Goal: Transaction & Acquisition: Purchase product/service

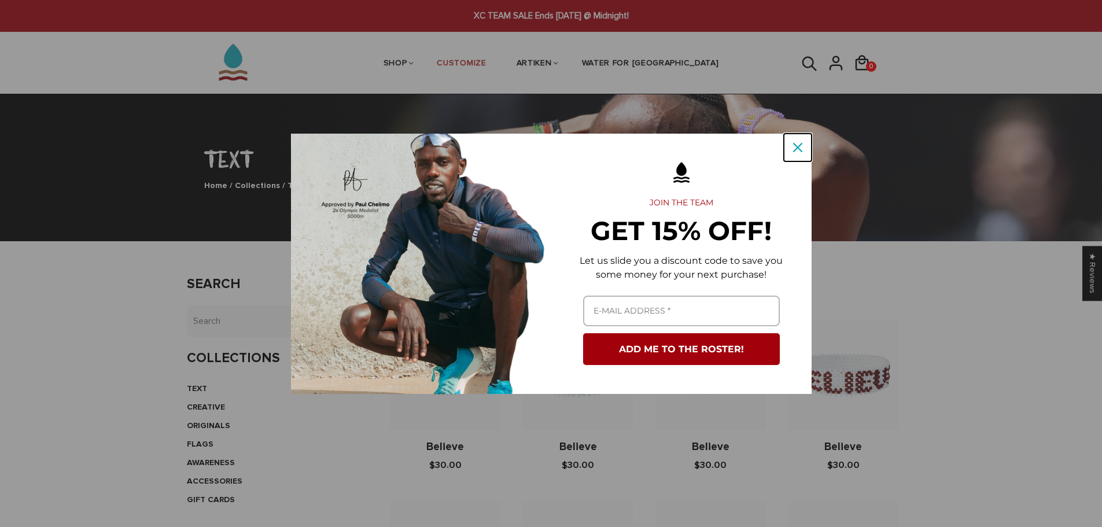
click at [791, 147] on div "Close" at bounding box center [797, 147] width 19 height 19
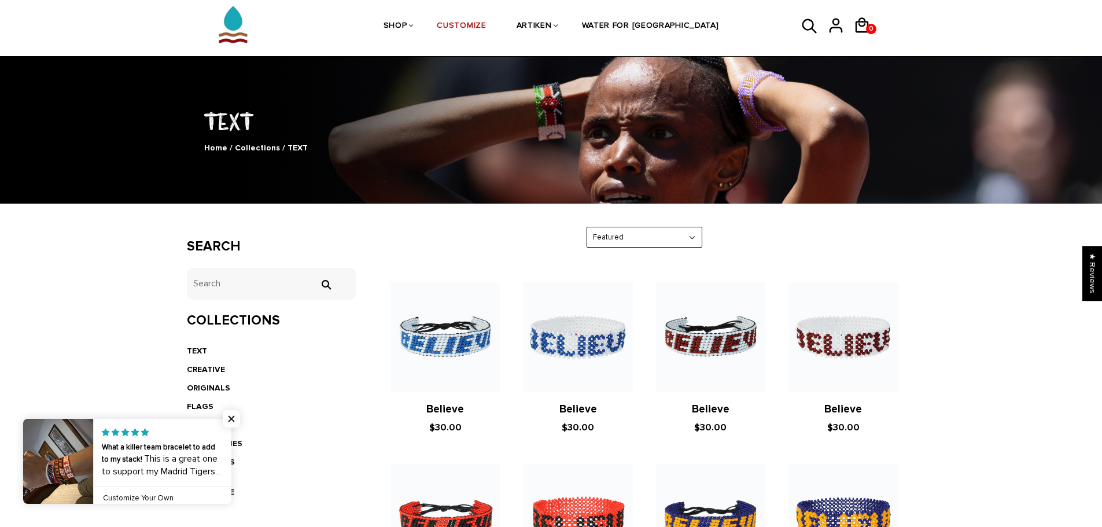
scroll to position [58, 0]
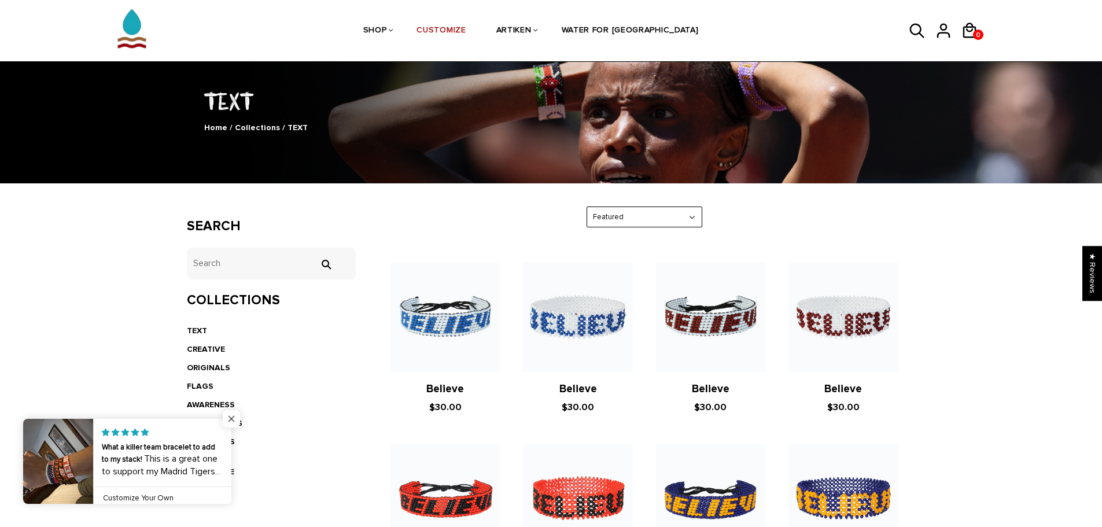
click at [236, 416] on span "Close popup widget" at bounding box center [231, 418] width 17 height 17
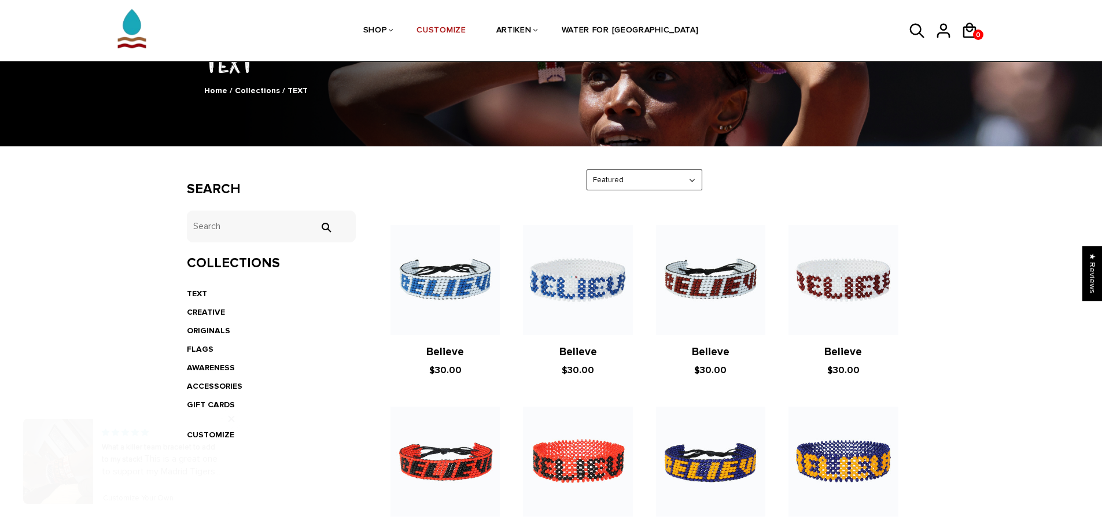
scroll to position [116, 0]
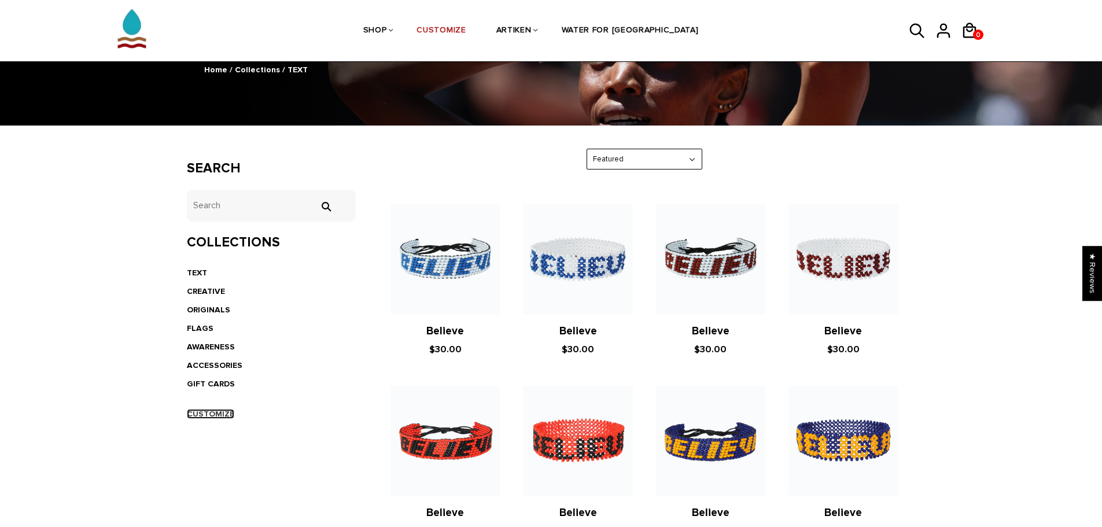
click at [217, 411] on link "CUSTOMIZE" at bounding box center [210, 414] width 47 height 10
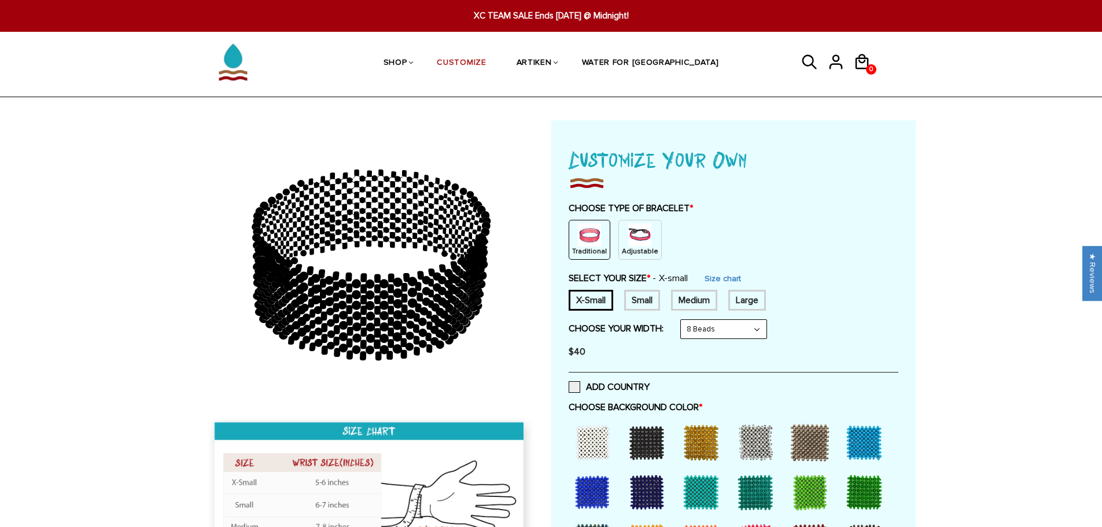
click at [649, 246] on p "Adjustable" at bounding box center [640, 251] width 36 height 10
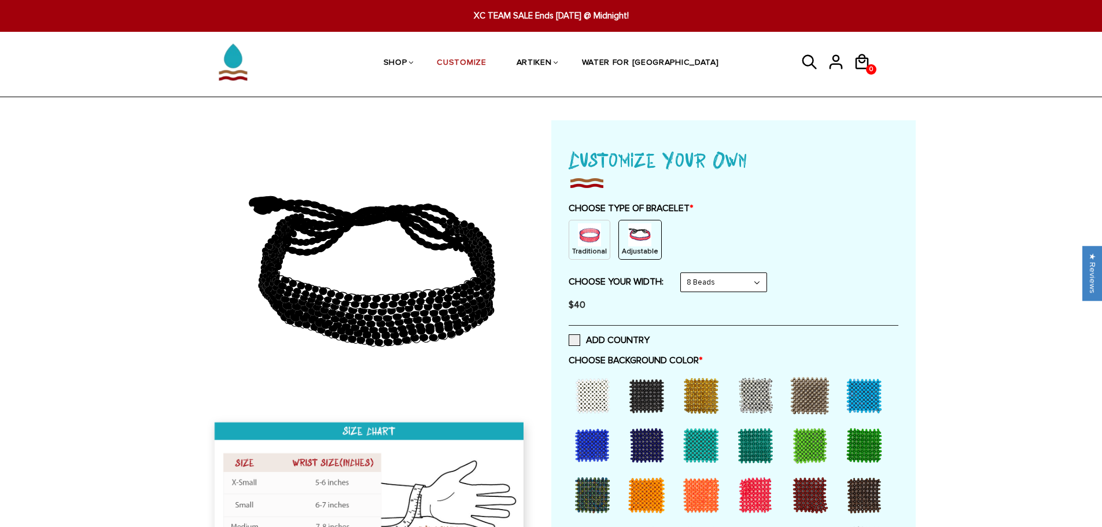
click at [729, 278] on select "8 Beads 6 Beads 10 Beads" at bounding box center [724, 282] width 86 height 19
click at [683, 273] on select "8 Beads 6 Beads 10 Beads" at bounding box center [724, 282] width 86 height 19
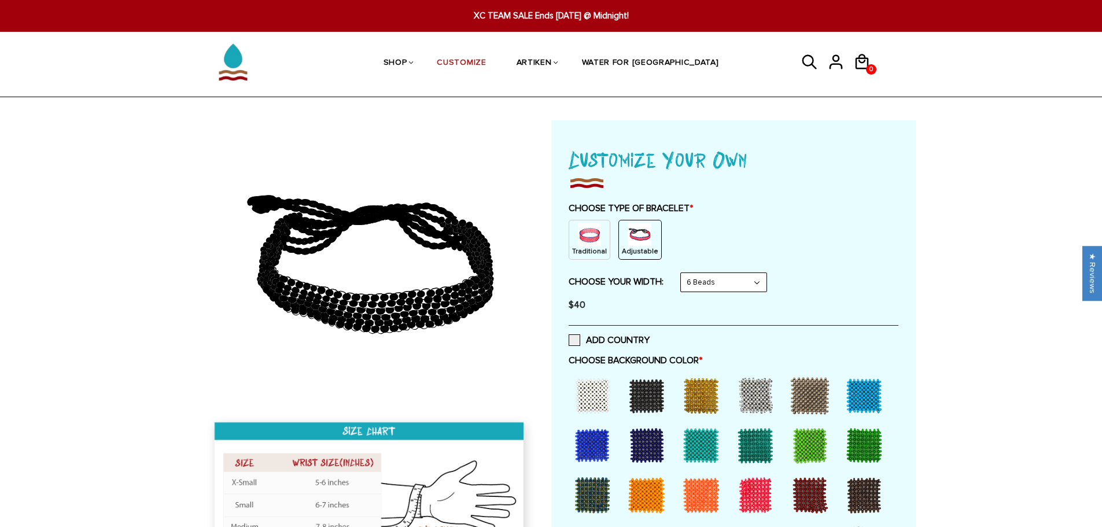
click at [703, 285] on select "8 Beads 6 Beads 10 Beads" at bounding box center [724, 282] width 86 height 19
click at [683, 273] on select "8 Beads 6 Beads 10 Beads" at bounding box center [724, 282] width 86 height 19
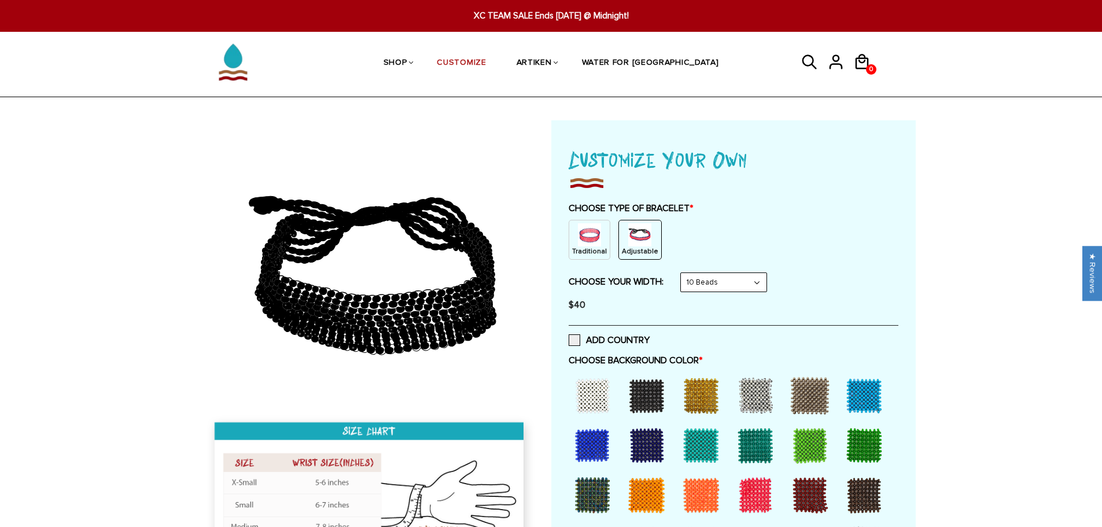
drag, startPoint x: 709, startPoint y: 280, endPoint x: 717, endPoint y: 290, distance: 13.2
click at [709, 280] on select "8 Beads 6 Beads 10 Beads" at bounding box center [724, 282] width 86 height 19
select select "8-beads"
click at [683, 273] on select "8 Beads 6 Beads 10 Beads" at bounding box center [724, 282] width 86 height 19
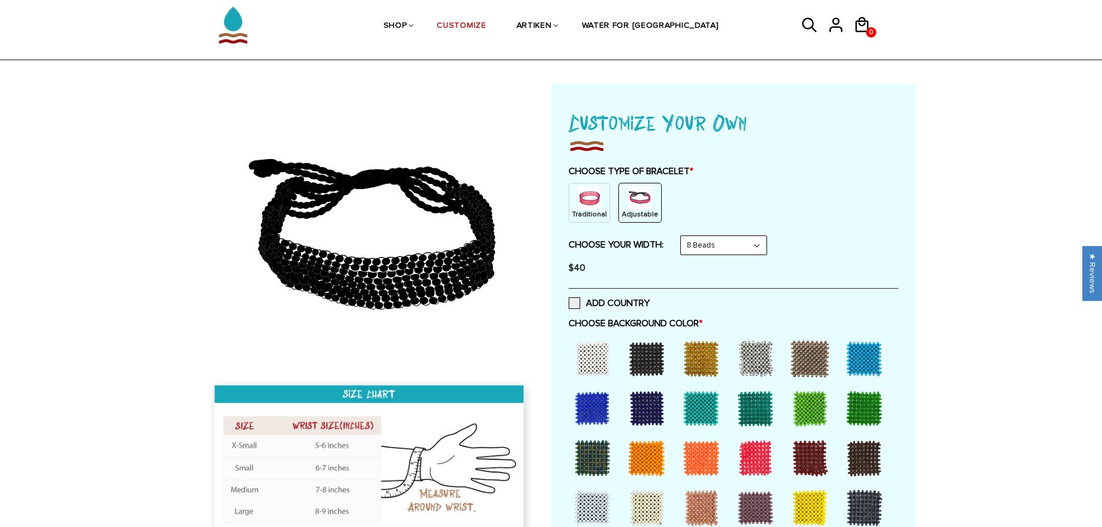
scroll to position [58, 0]
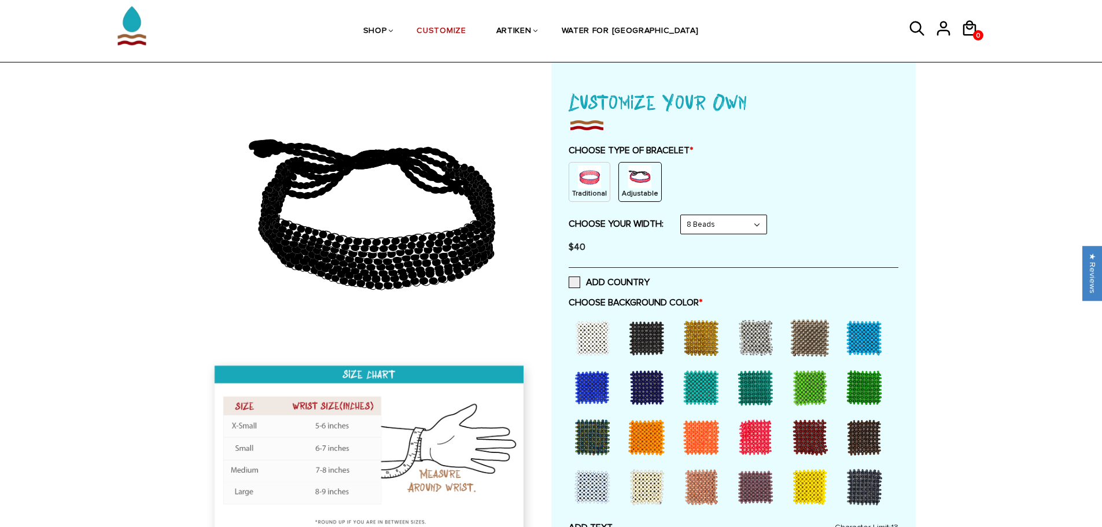
click at [643, 332] on div at bounding box center [647, 338] width 46 height 46
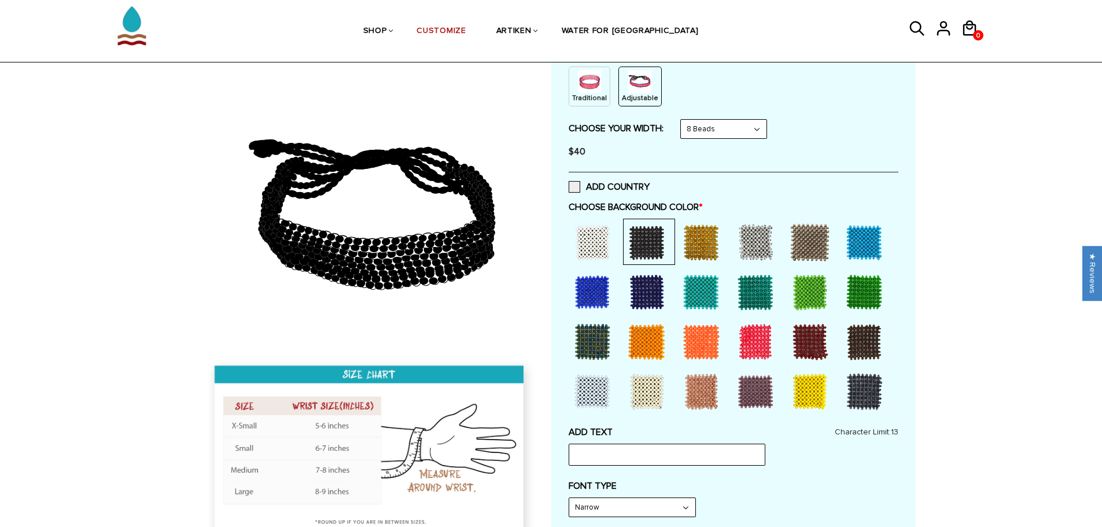
scroll to position [174, 0]
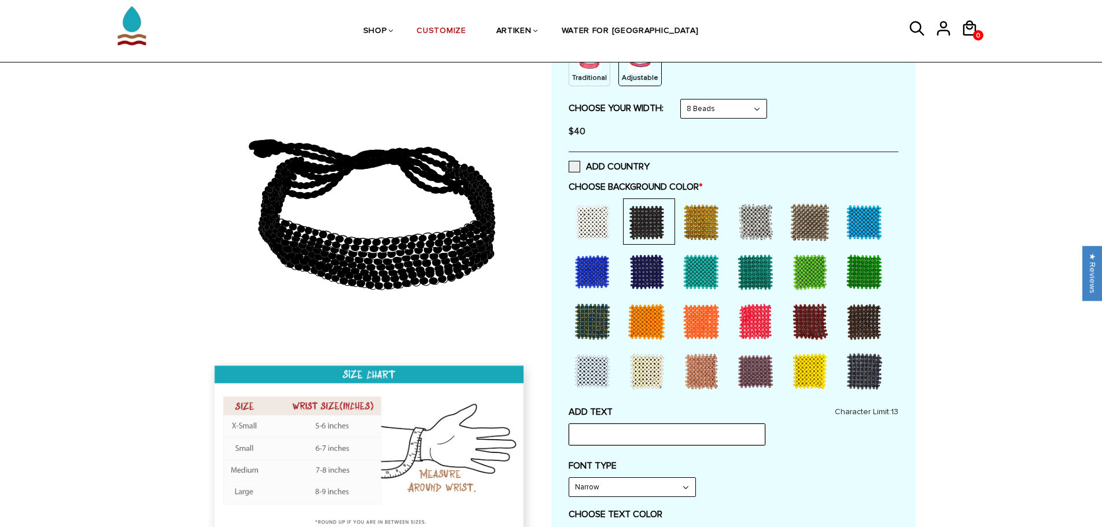
click at [648, 430] on input "text" at bounding box center [667, 434] width 197 height 22
type input "g"
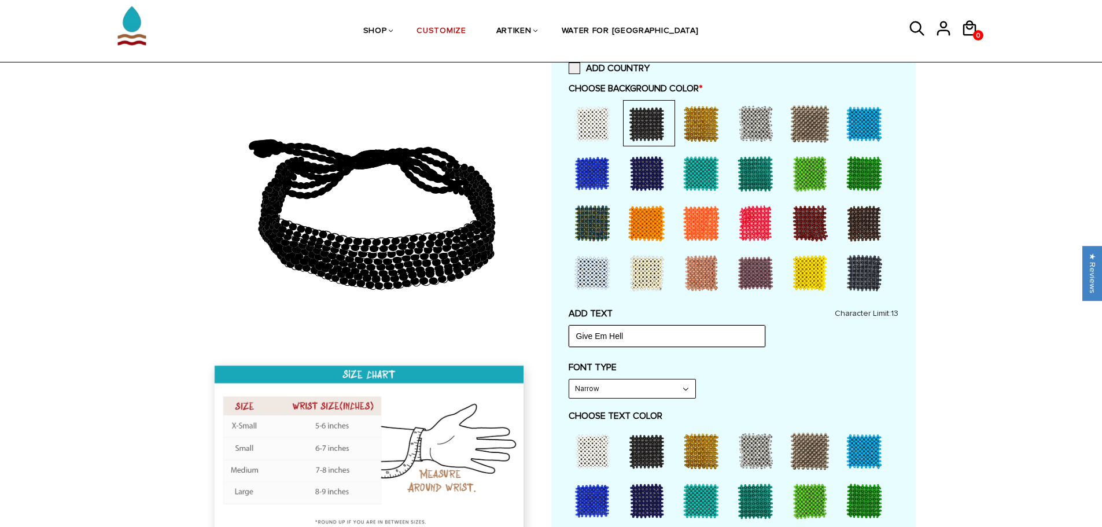
scroll to position [289, 0]
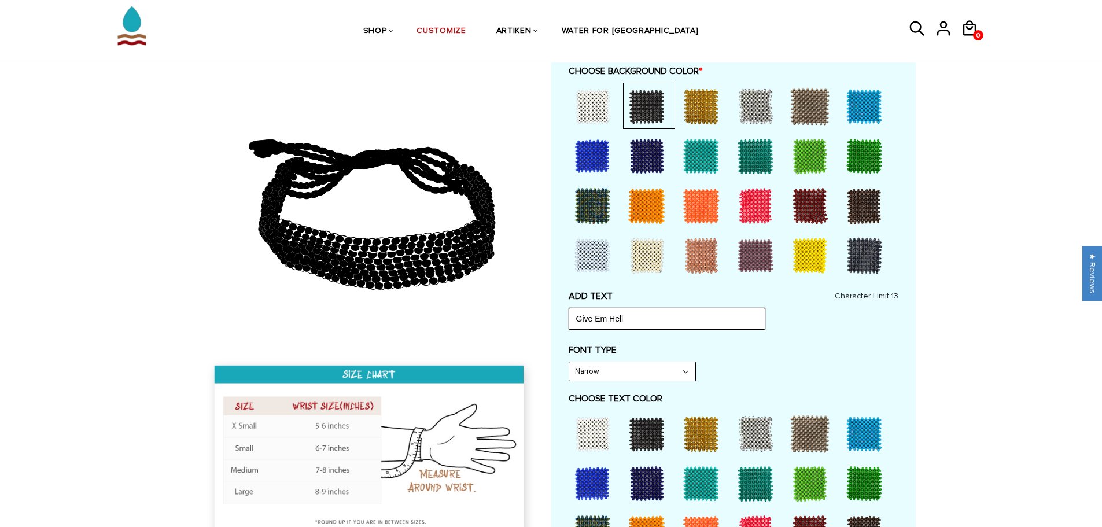
type input "Give Em Hell"
click at [597, 437] on div at bounding box center [592, 434] width 46 height 46
click at [758, 430] on div at bounding box center [755, 434] width 46 height 46
click at [604, 441] on div at bounding box center [592, 434] width 46 height 46
click at [754, 437] on div at bounding box center [755, 434] width 46 height 46
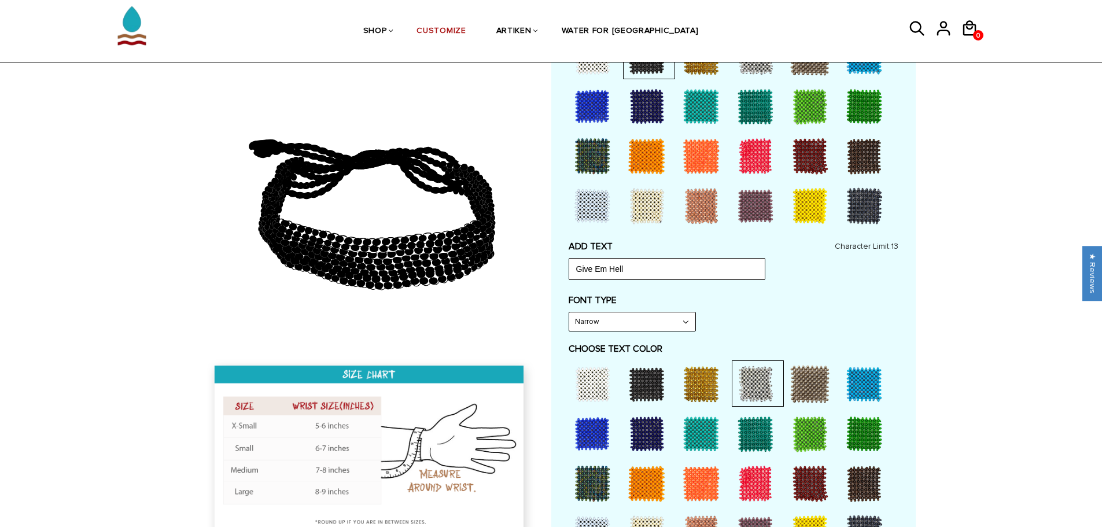
scroll to position [405, 0]
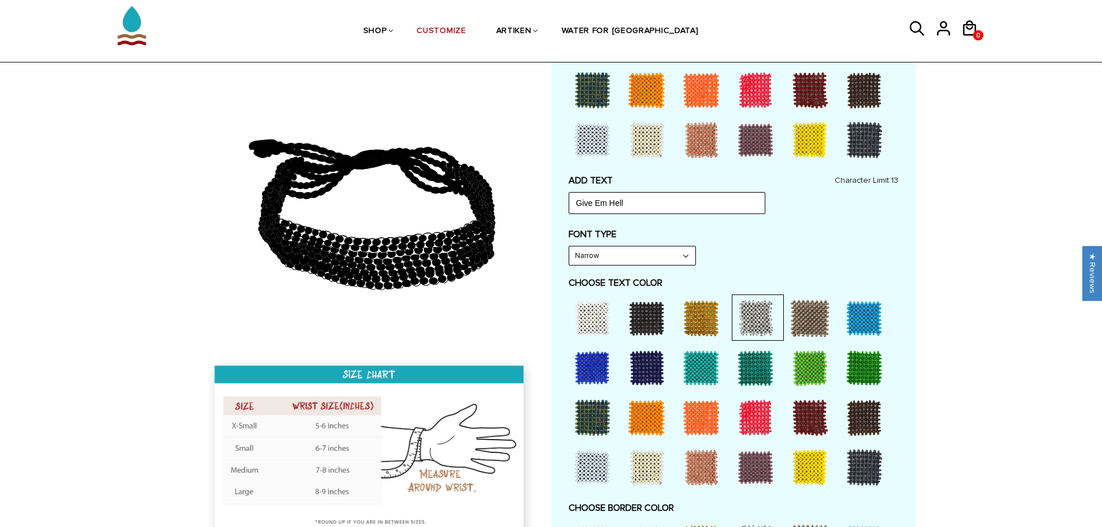
click at [586, 314] on div at bounding box center [592, 318] width 46 height 46
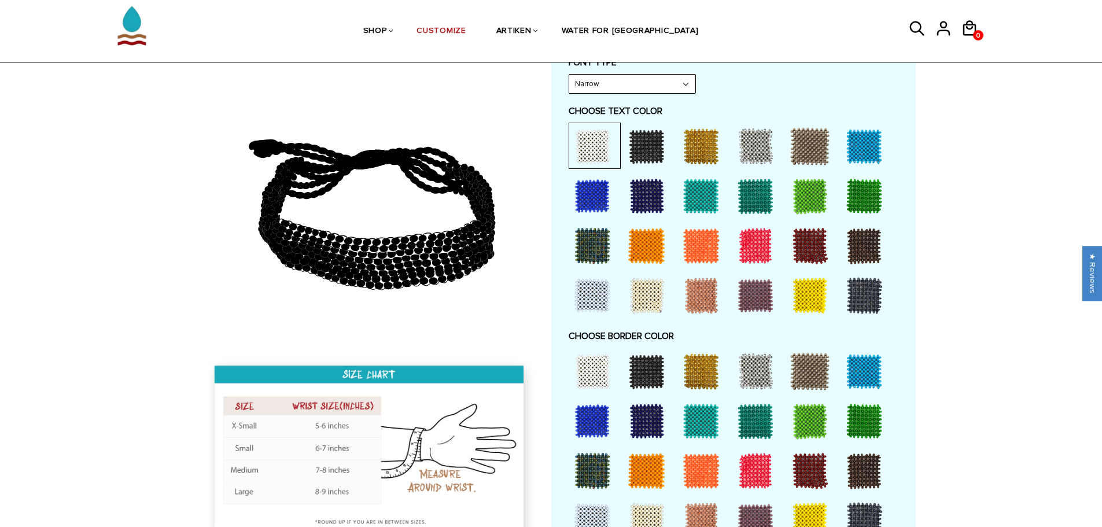
scroll to position [578, 0]
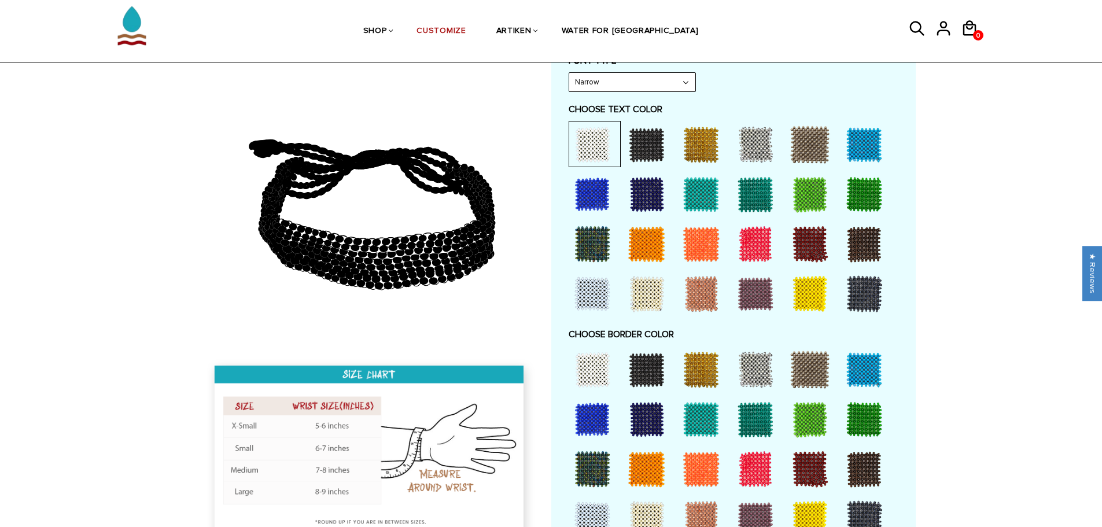
click at [595, 419] on div at bounding box center [592, 419] width 46 height 46
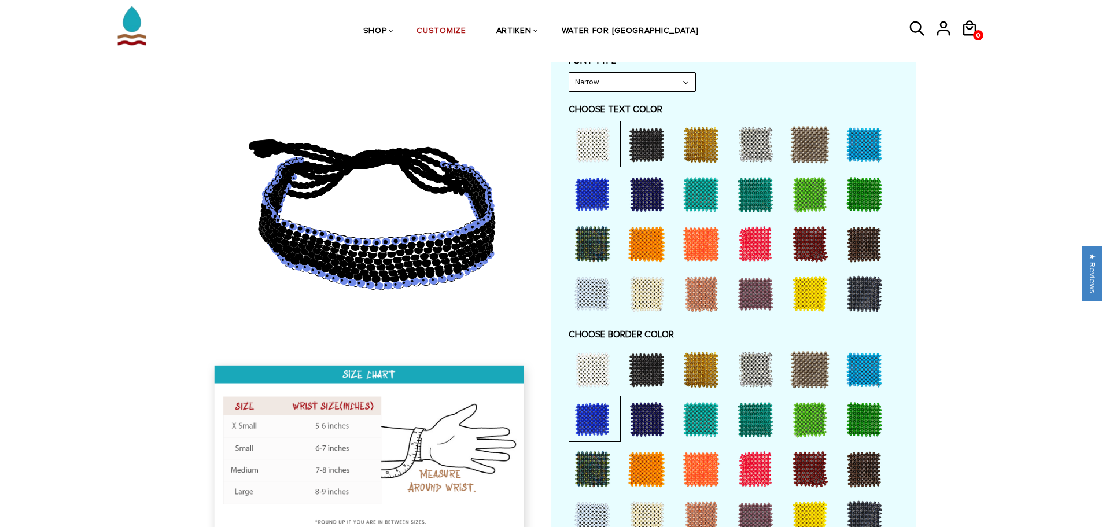
click at [755, 375] on div at bounding box center [755, 369] width 46 height 46
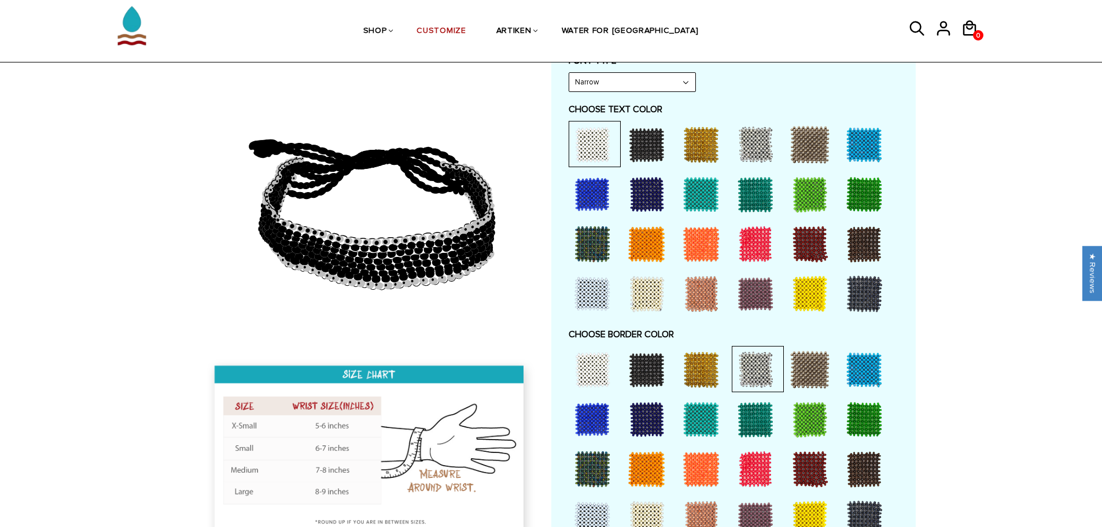
click at [588, 363] on div at bounding box center [592, 369] width 46 height 46
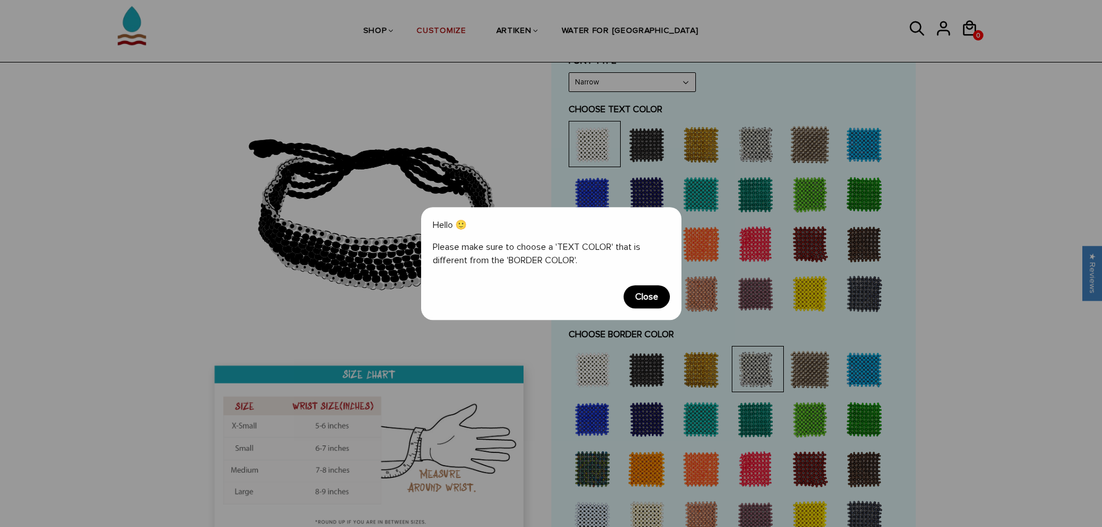
click at [655, 297] on span "Close" at bounding box center [647, 296] width 46 height 23
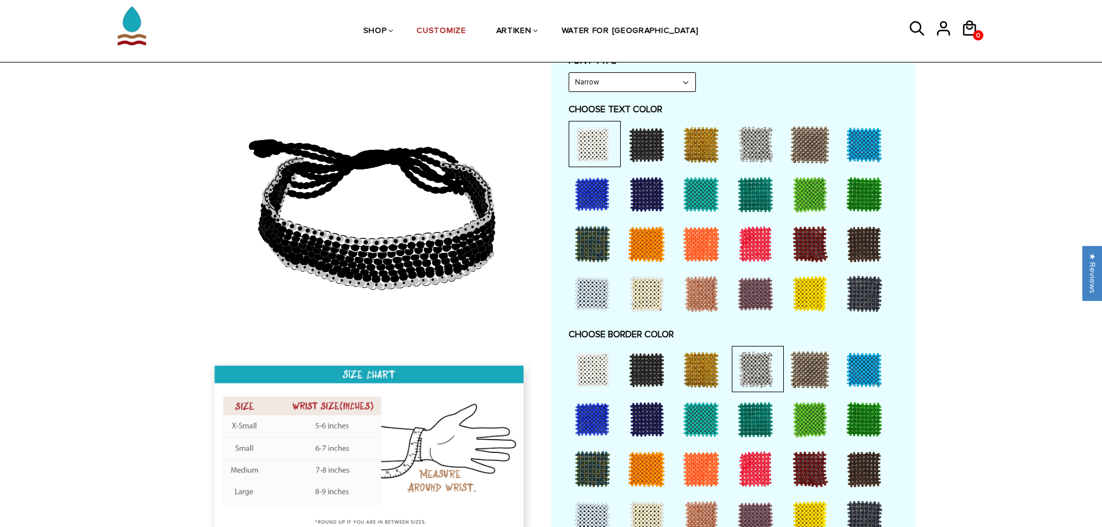
click at [596, 371] on div at bounding box center [592, 369] width 46 height 46
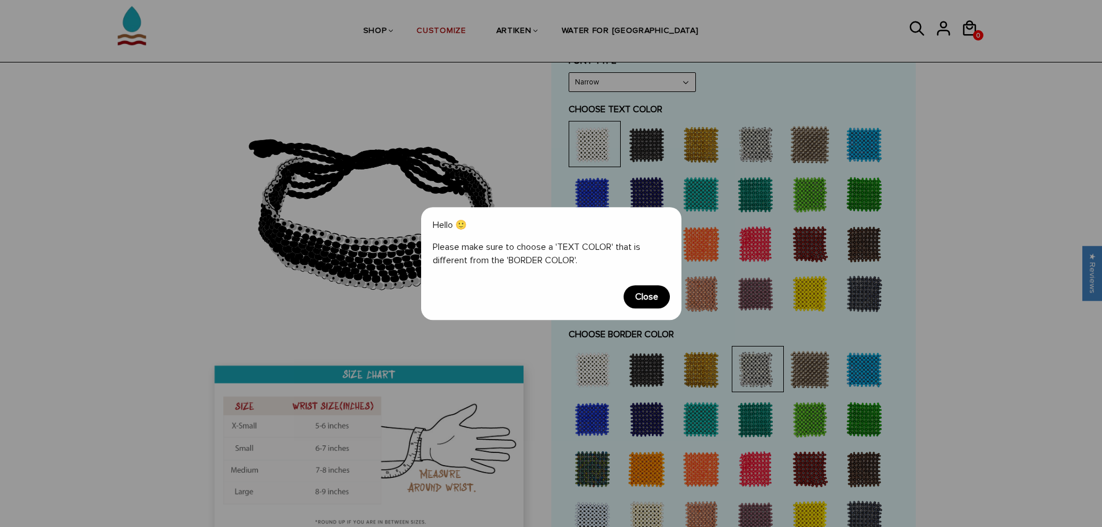
click at [646, 297] on span "Close" at bounding box center [647, 296] width 46 height 23
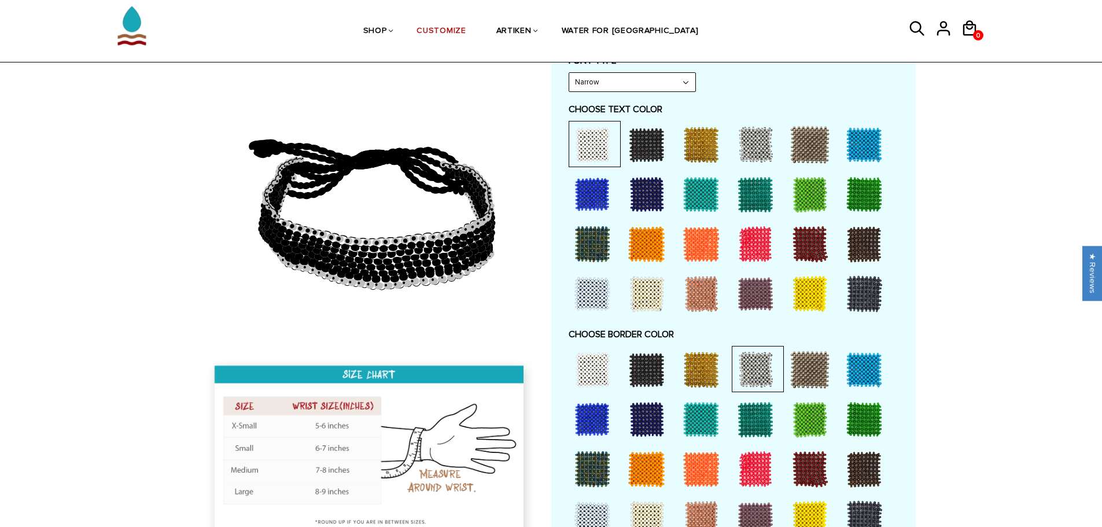
click at [750, 252] on div at bounding box center [755, 244] width 46 height 46
click at [604, 356] on div at bounding box center [592, 369] width 46 height 46
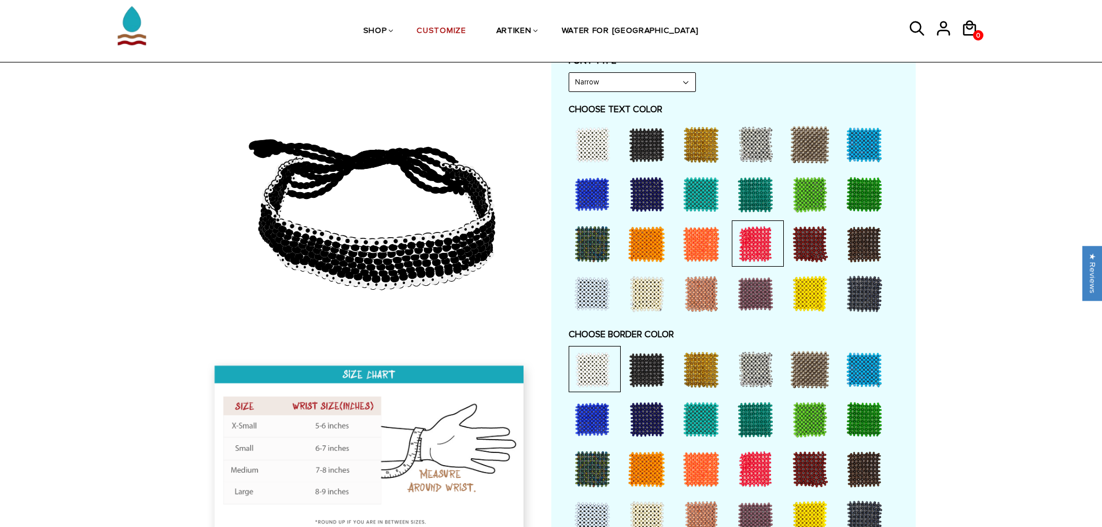
click at [596, 198] on div at bounding box center [592, 194] width 46 height 46
click at [758, 142] on div at bounding box center [755, 144] width 46 height 46
click at [762, 245] on div at bounding box center [755, 244] width 46 height 46
click at [757, 146] on div at bounding box center [755, 144] width 46 height 46
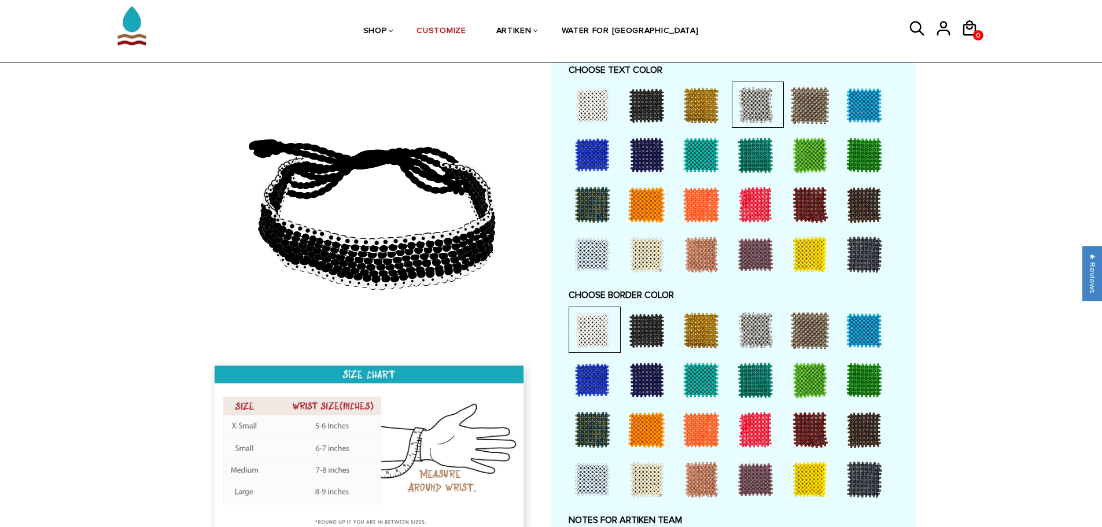
scroll to position [636, 0]
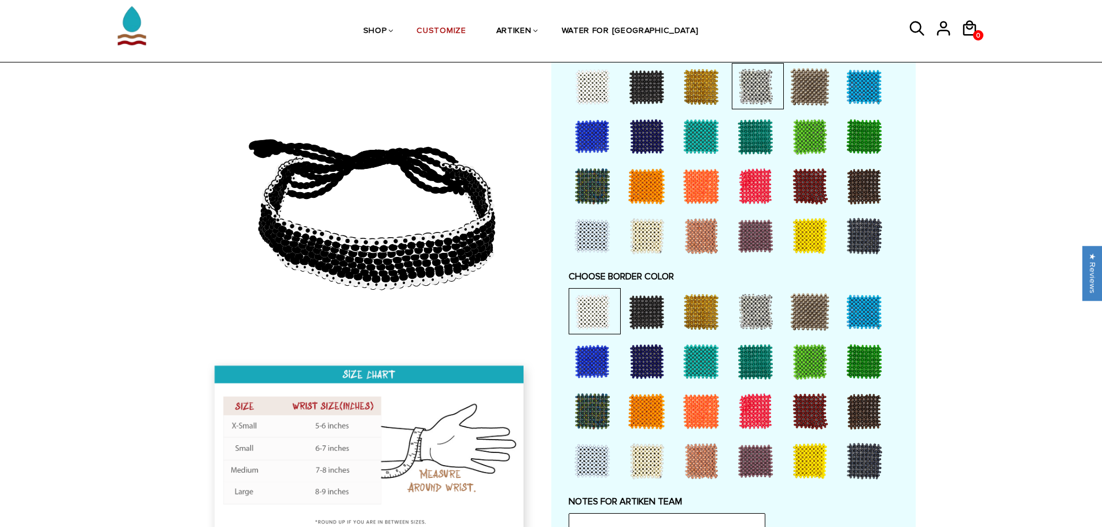
click at [758, 407] on div at bounding box center [755, 411] width 46 height 46
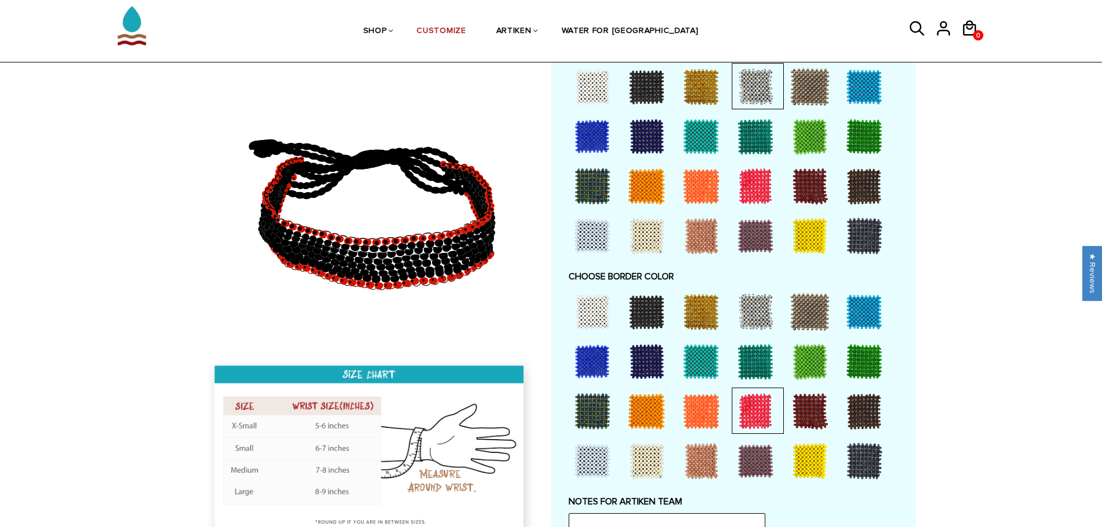
click at [595, 312] on div at bounding box center [592, 312] width 46 height 46
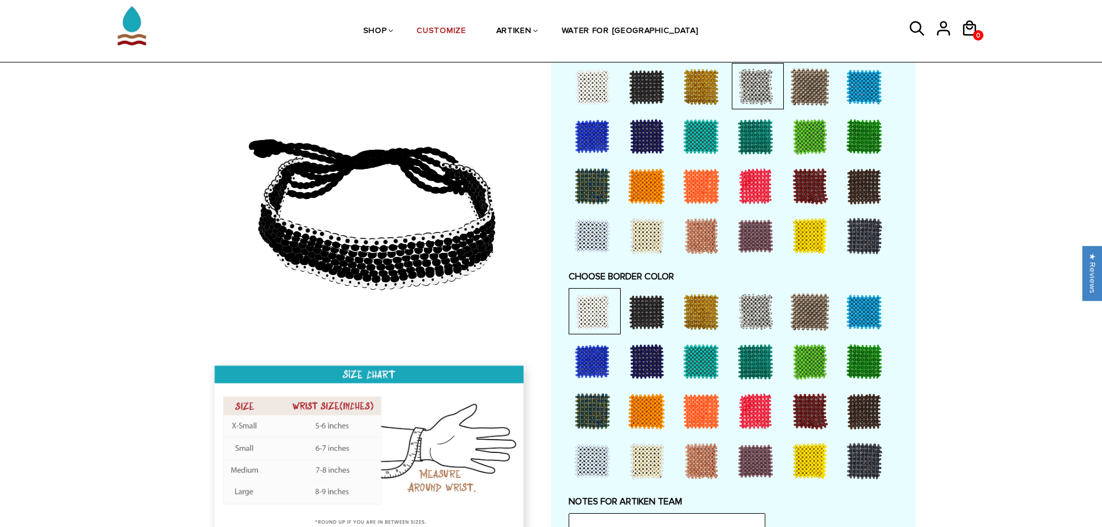
click at [602, 134] on div at bounding box center [592, 136] width 46 height 46
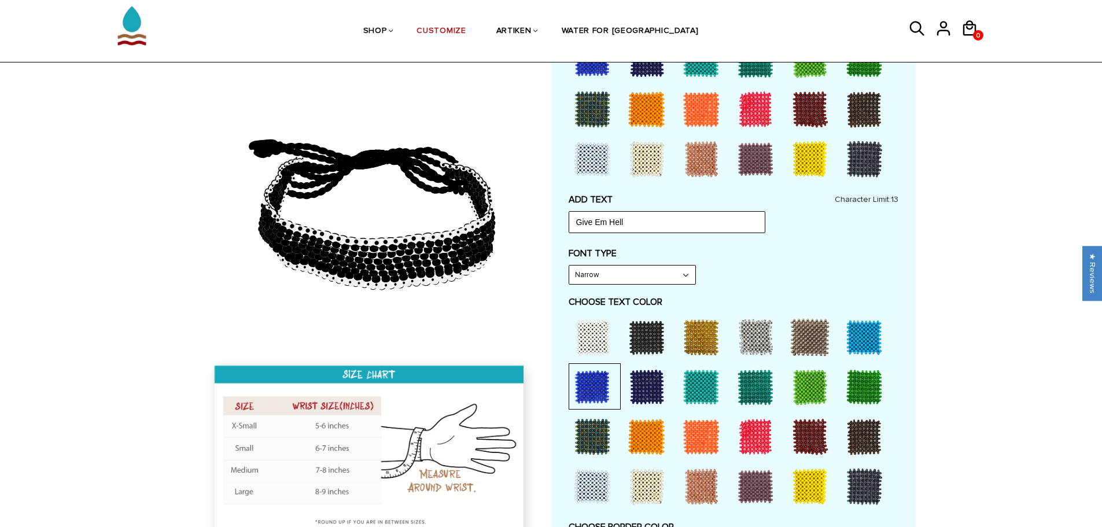
scroll to position [405, 0]
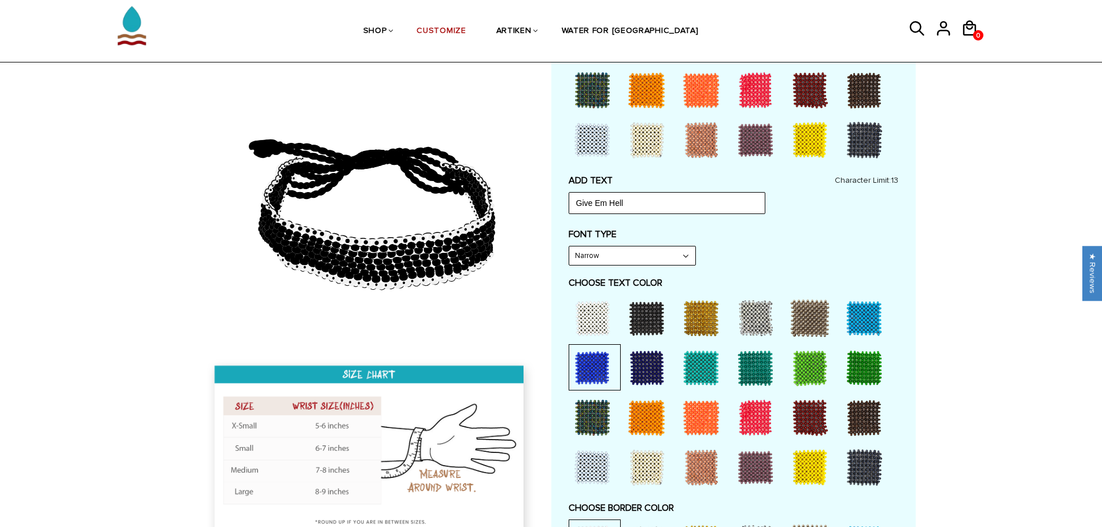
click at [742, 313] on div at bounding box center [755, 318] width 46 height 46
click at [650, 319] on div at bounding box center [647, 318] width 46 height 46
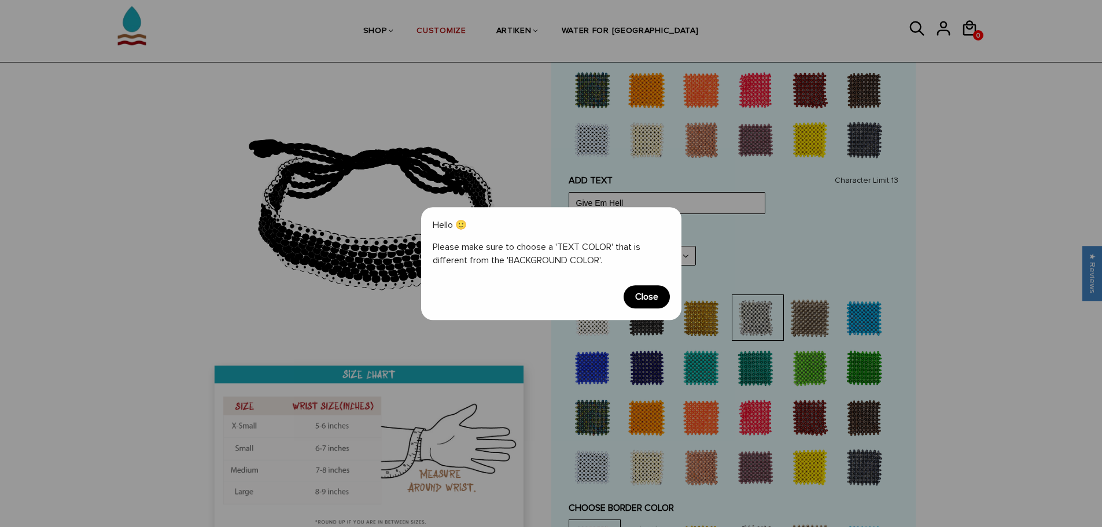
drag, startPoint x: 650, startPoint y: 285, endPoint x: 659, endPoint y: 276, distance: 13.1
click at [650, 283] on div "Hello 🙂 Please make sure to choose a 'TEXT COLOR' that is different from the 'B…" at bounding box center [551, 263] width 260 height 113
click at [661, 285] on div "Hello 🙂 Please make sure to choose a 'TEXT COLOR' that is different from the 'B…" at bounding box center [551, 263] width 260 height 113
click at [658, 292] on span "Close" at bounding box center [647, 296] width 46 height 23
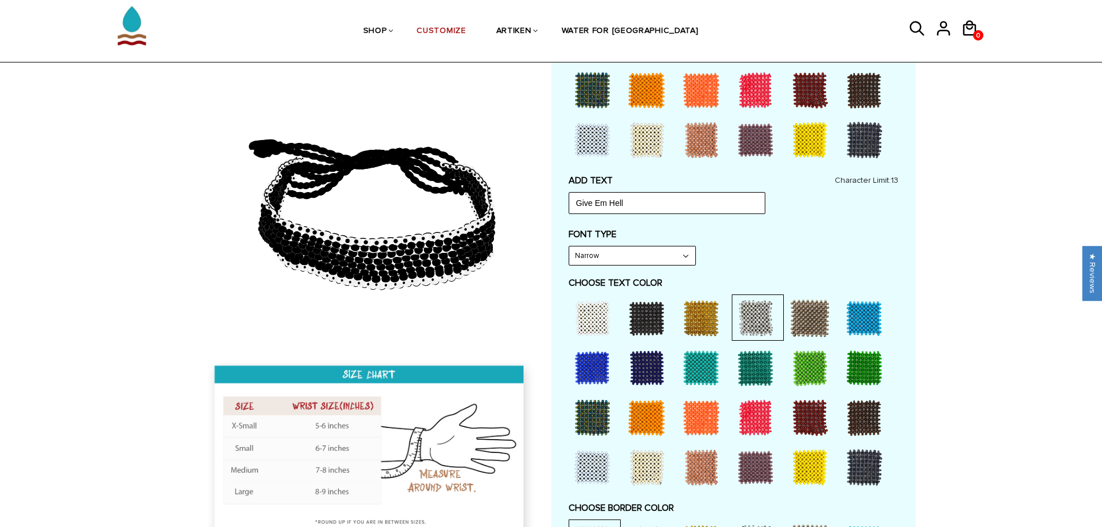
click at [747, 416] on div at bounding box center [755, 417] width 46 height 46
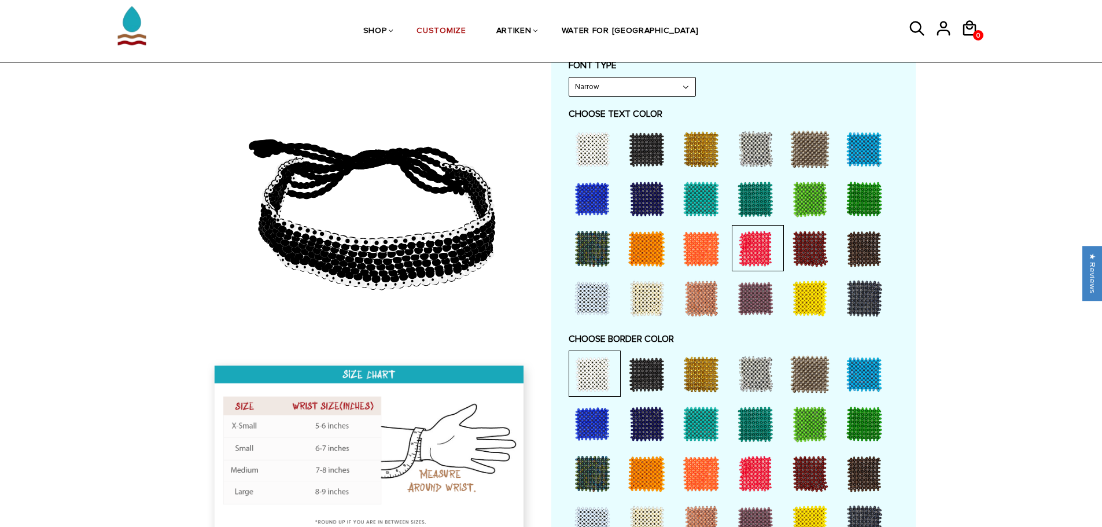
scroll to position [636, 0]
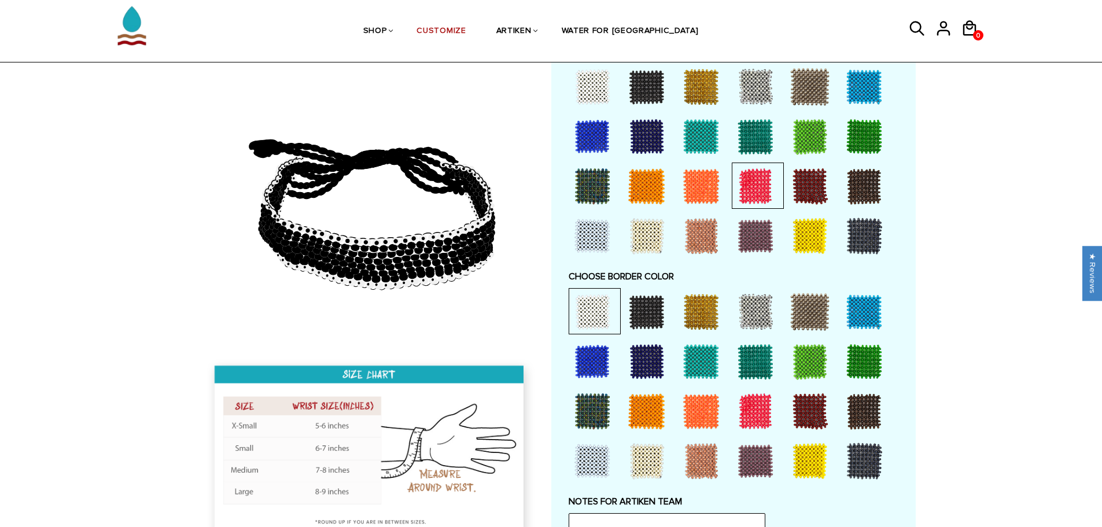
click at [595, 135] on div at bounding box center [592, 136] width 46 height 46
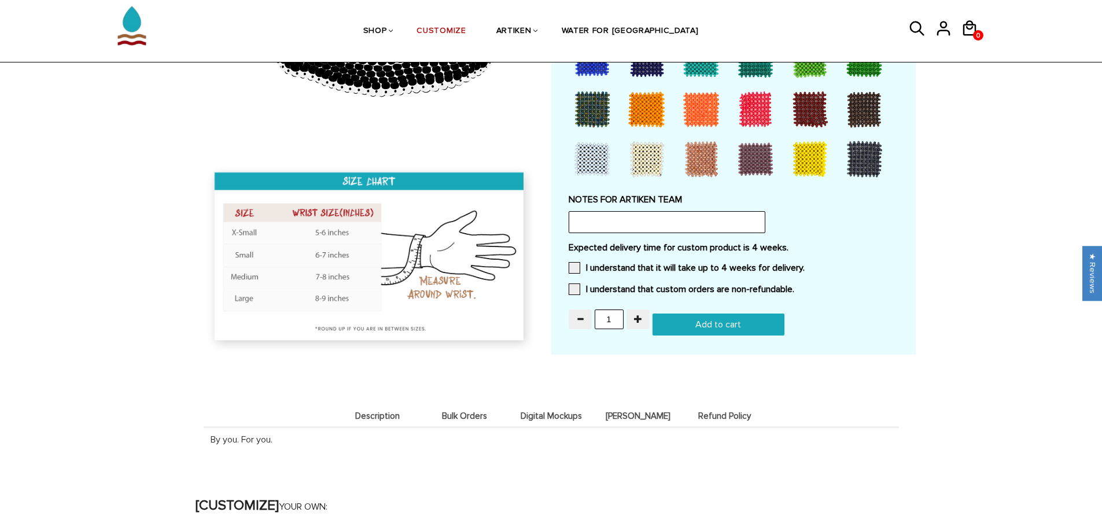
scroll to position [925, 0]
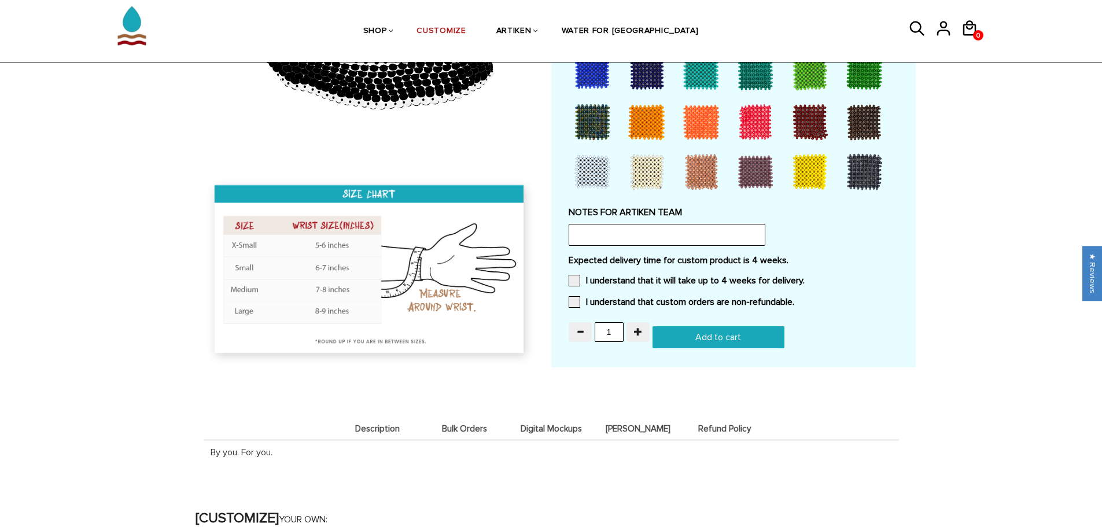
click at [709, 328] on input "Add to cart" at bounding box center [718, 337] width 132 height 22
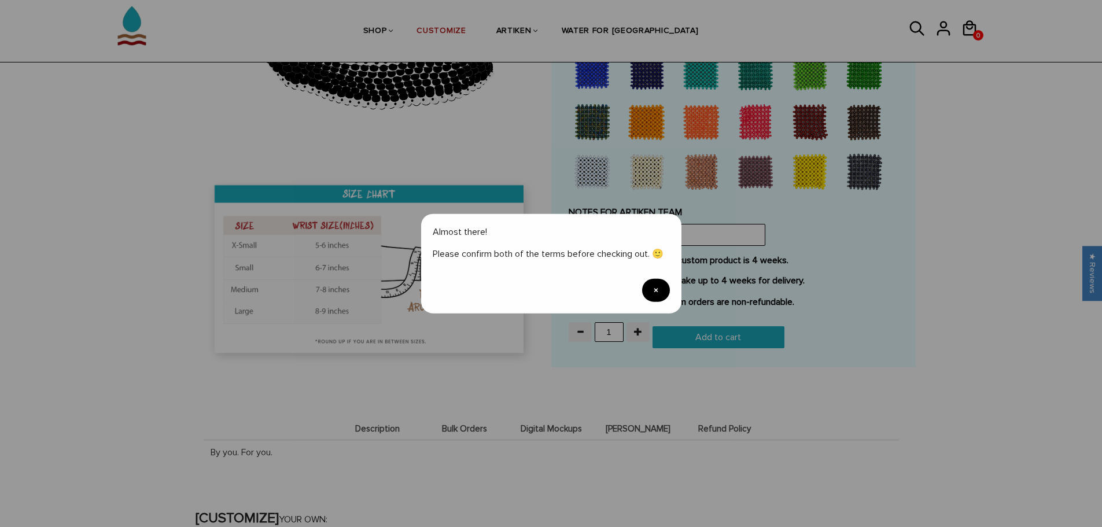
click at [662, 284] on span "×" at bounding box center [656, 290] width 28 height 23
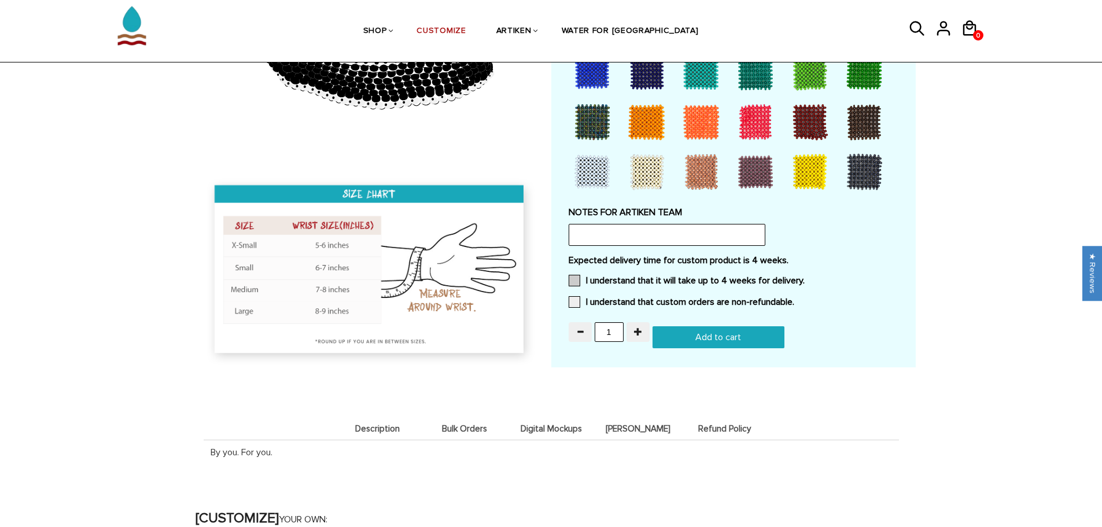
click at [578, 277] on span at bounding box center [575, 281] width 12 height 12
click at [805, 277] on input "I understand that it will take up to 4 weeks for delivery." at bounding box center [805, 277] width 0 height 0
click at [578, 302] on span at bounding box center [575, 302] width 12 height 12
click at [794, 298] on input "I understand that custom orders are non-refundable." at bounding box center [794, 298] width 0 height 0
click at [682, 331] on input "Add to cart" at bounding box center [718, 337] width 132 height 22
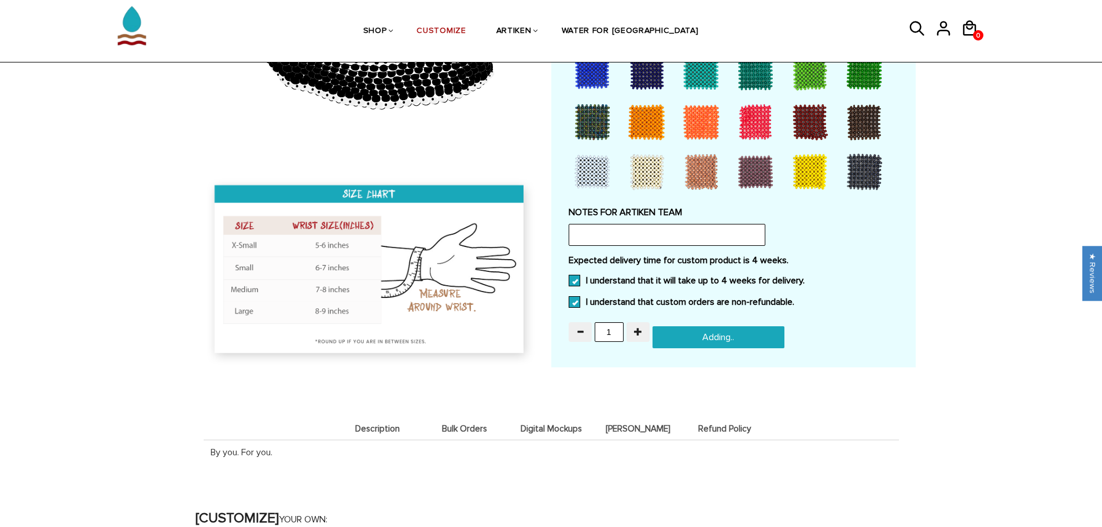
type input "Add to cart"
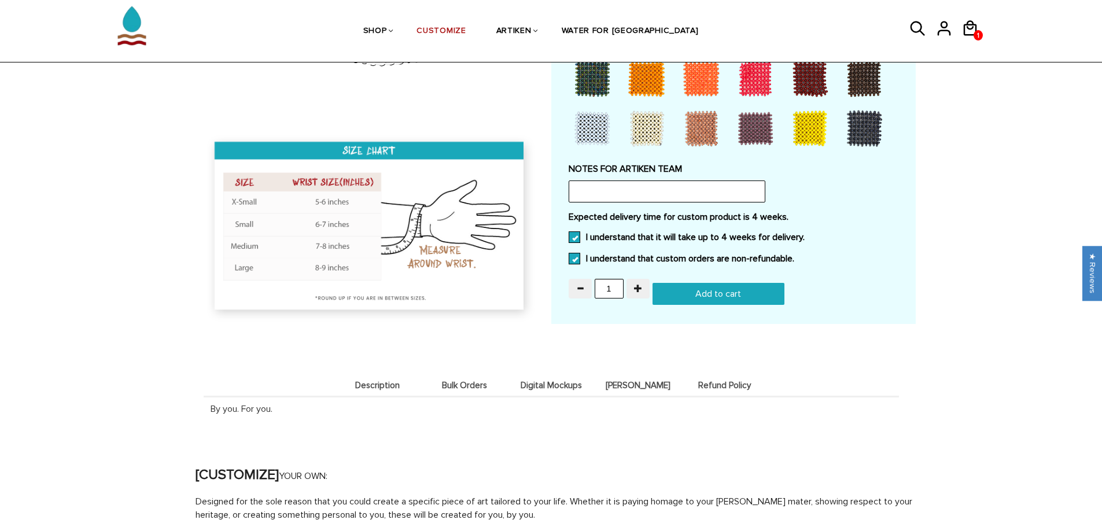
scroll to position [1040, 0]
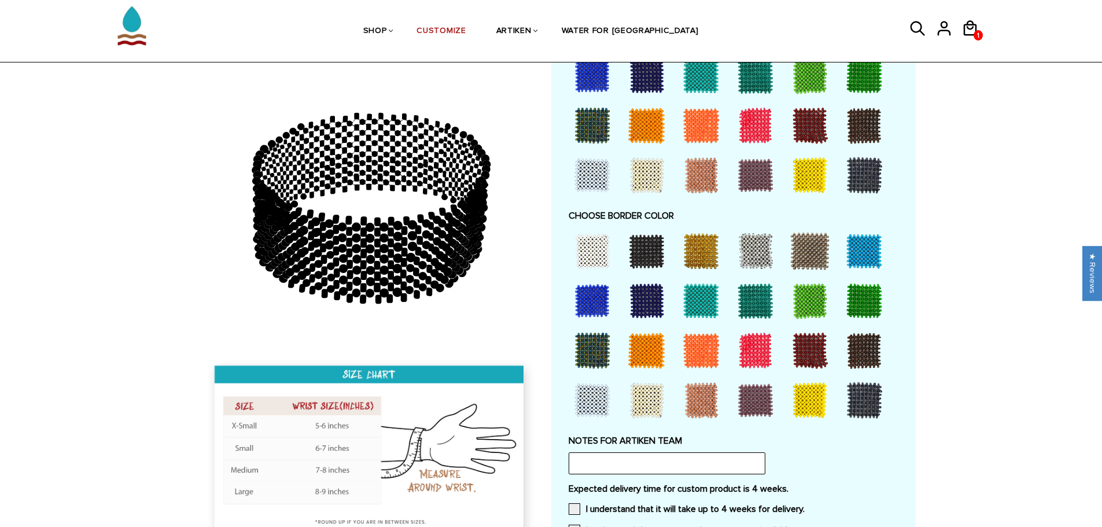
scroll to position [463, 0]
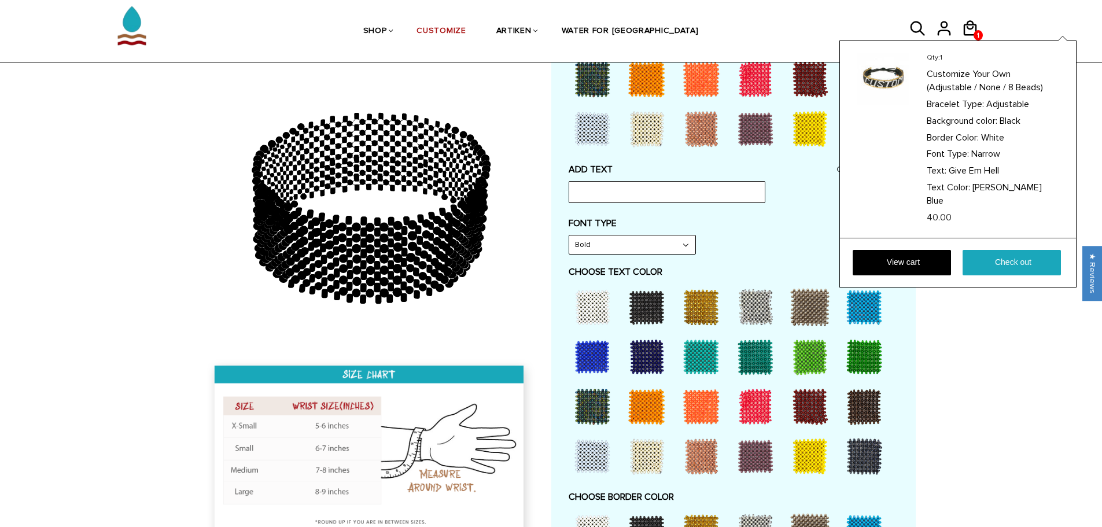
click at [967, 40] on div "Qty: 1 Customize Your Own (Adjustable / None / 8 Beads) Bracelet Type: Adjustab…" at bounding box center [957, 163] width 237 height 247
click at [923, 250] on link "View cart" at bounding box center [902, 262] width 98 height 25
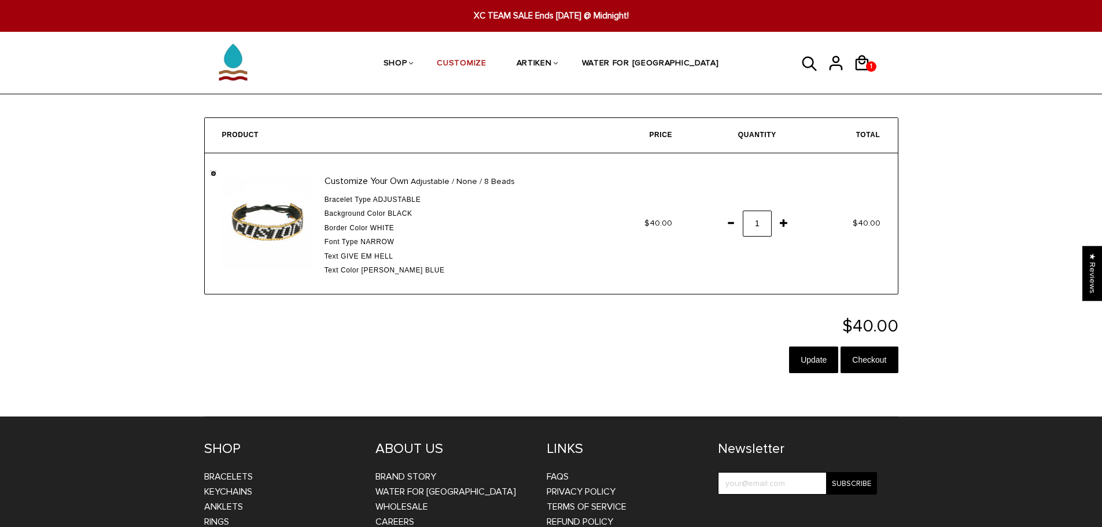
click at [215, 174] on link "" at bounding box center [214, 174] width 6 height 6
